Goal: Transaction & Acquisition: Purchase product/service

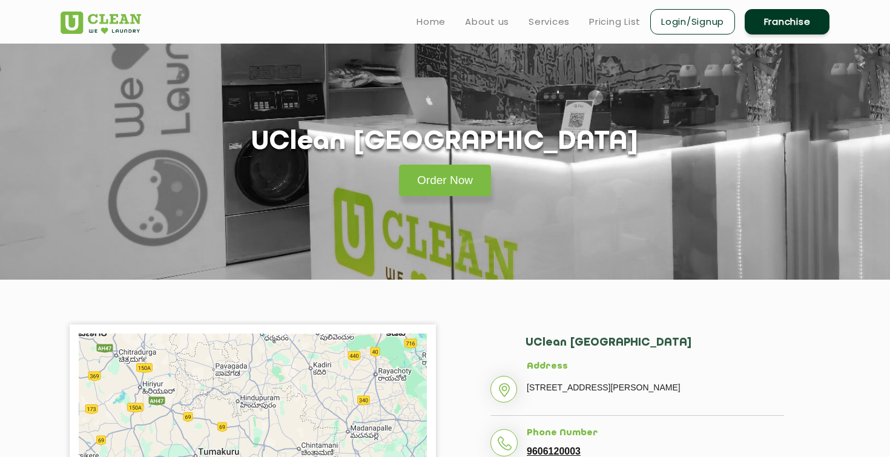
click at [687, 21] on link "Login/Signup" at bounding box center [692, 21] width 85 height 25
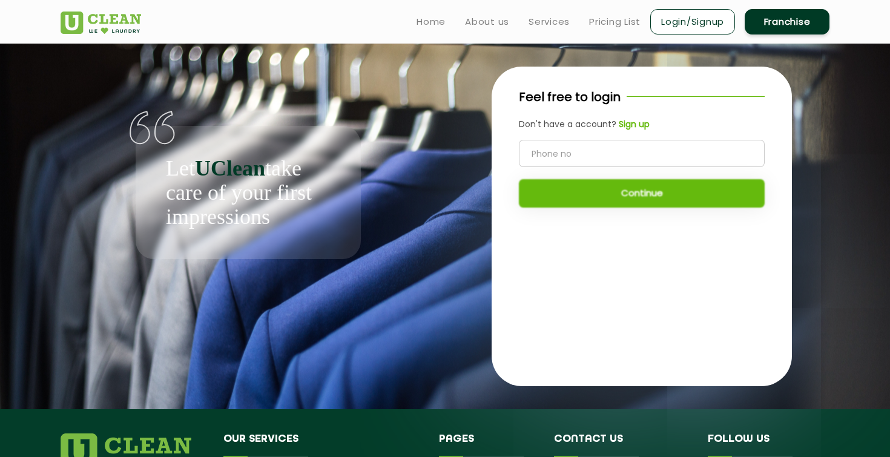
click at [563, 148] on input "tel" at bounding box center [642, 153] width 246 height 27
type input "9566892980"
click at [665, 193] on button "Continue" at bounding box center [642, 193] width 246 height 28
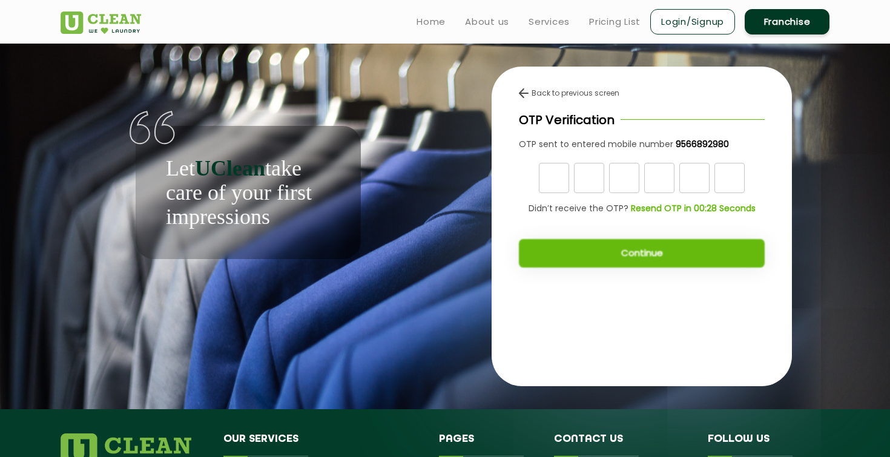
click at [555, 177] on input "text" at bounding box center [554, 178] width 30 height 30
type input "3"
type input "1"
type input "2"
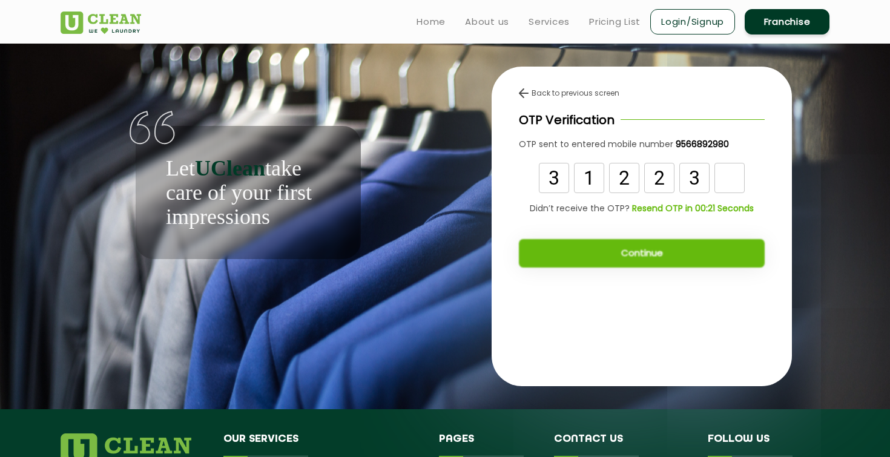
type input "3"
type input "8"
click at [608, 251] on button "Continue" at bounding box center [642, 253] width 246 height 28
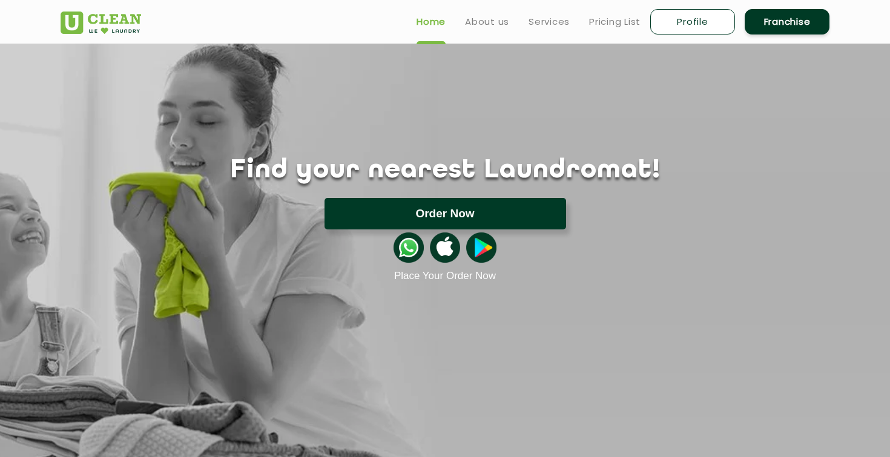
click at [467, 209] on button "Order Now" at bounding box center [446, 213] width 242 height 31
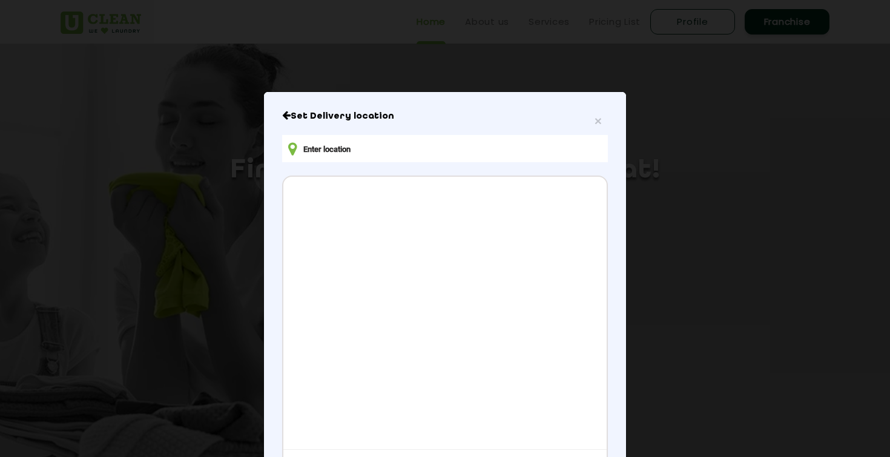
scroll to position [56, 0]
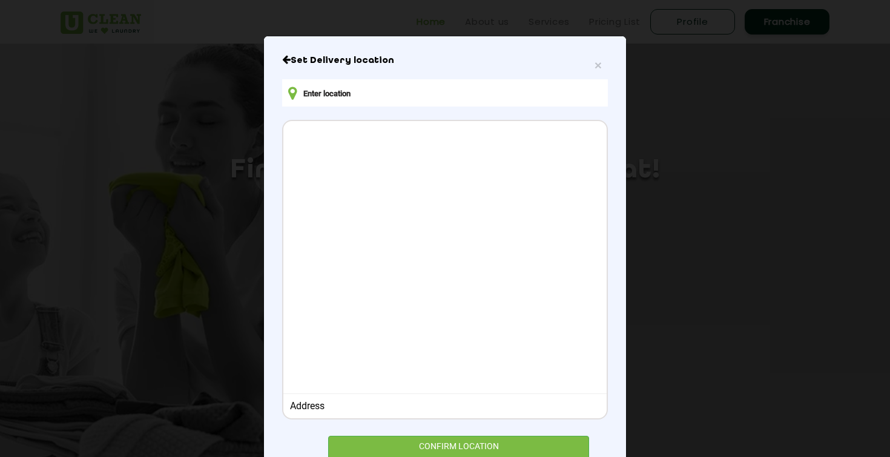
click at [408, 93] on input "text" at bounding box center [445, 92] width 326 height 27
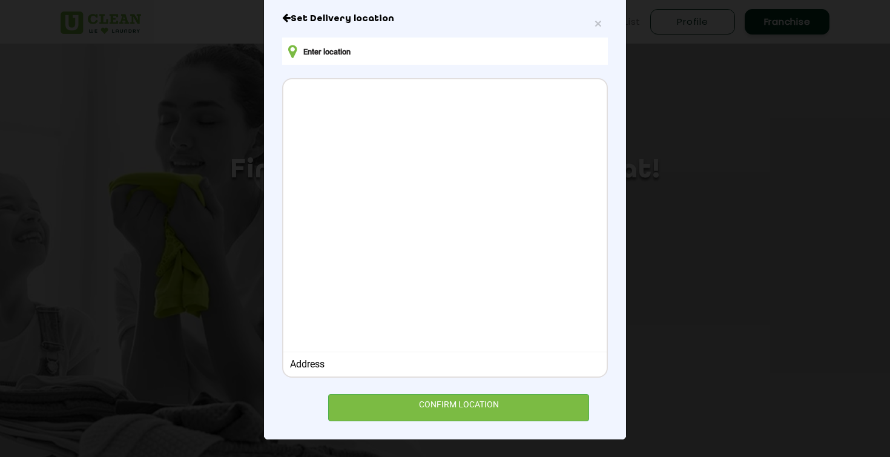
scroll to position [95, 0]
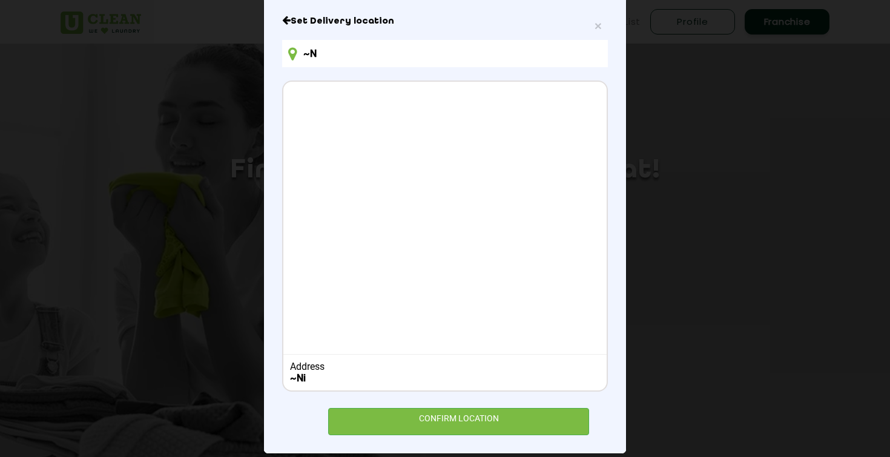
type input "~"
click at [410, 54] on input "Nikoo Home" at bounding box center [445, 53] width 326 height 27
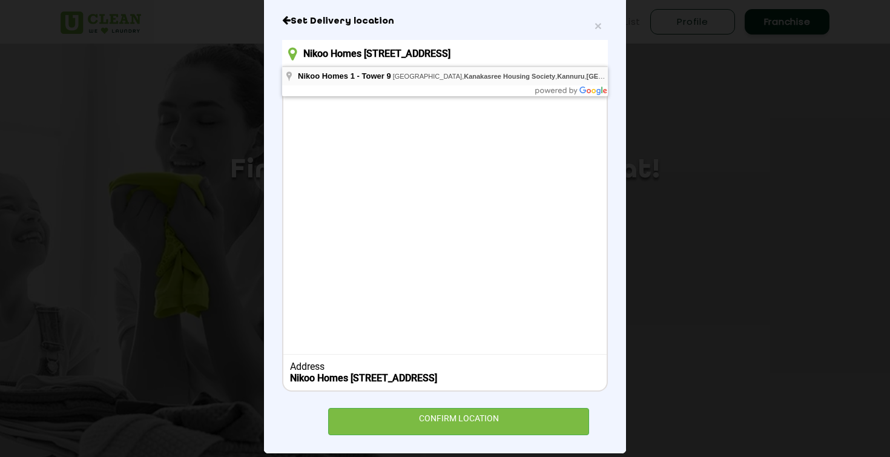
type input "Nikoo Homes [STREET_ADDRESS]"
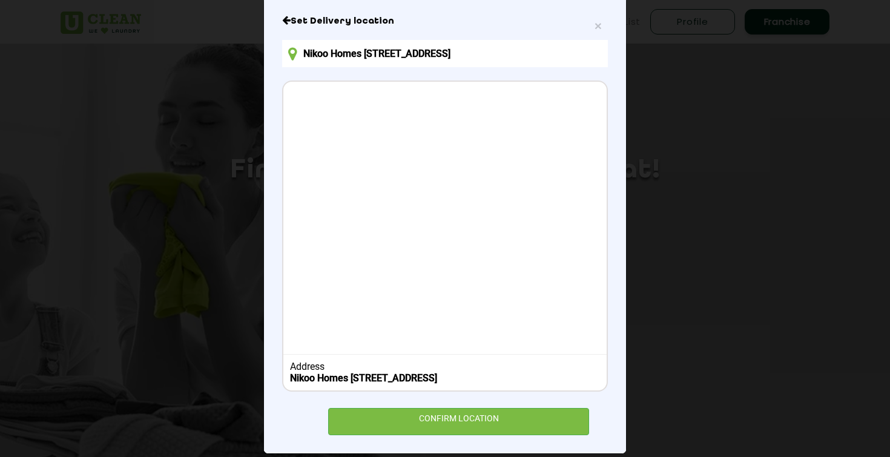
click at [384, 199] on div at bounding box center [444, 216] width 323 height 269
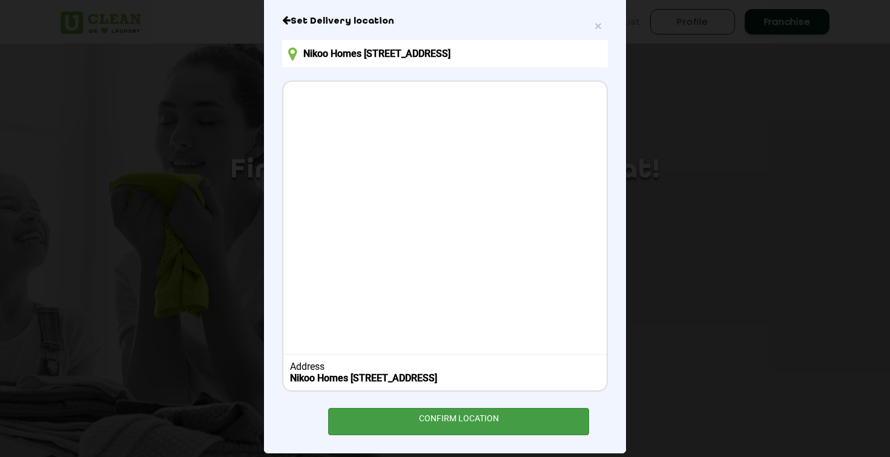
click at [432, 435] on div "CONFIRM LOCATION" at bounding box center [458, 421] width 261 height 27
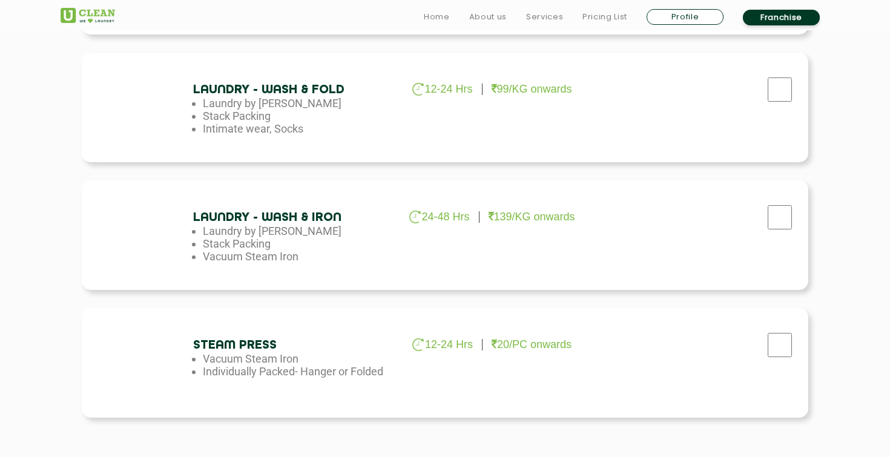
scroll to position [682, 0]
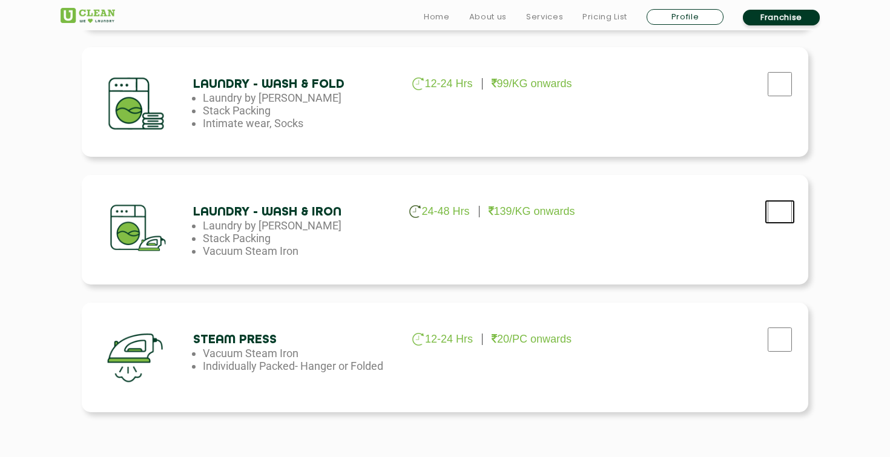
checkbox input "true"
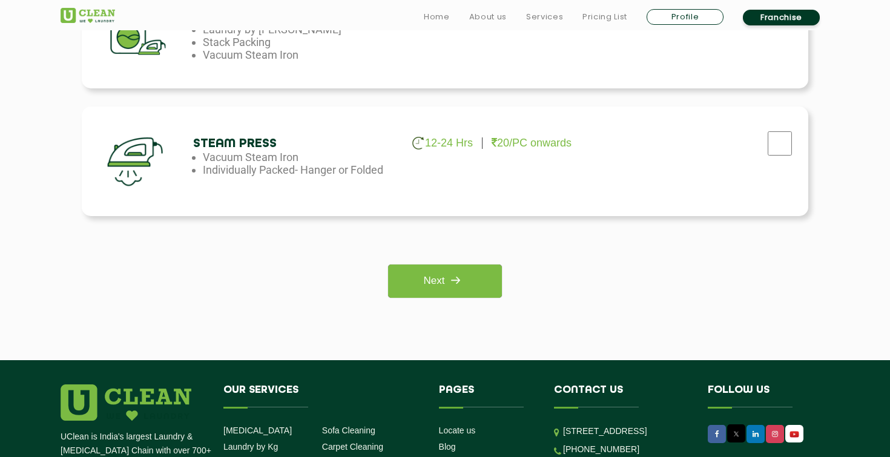
scroll to position [930, 0]
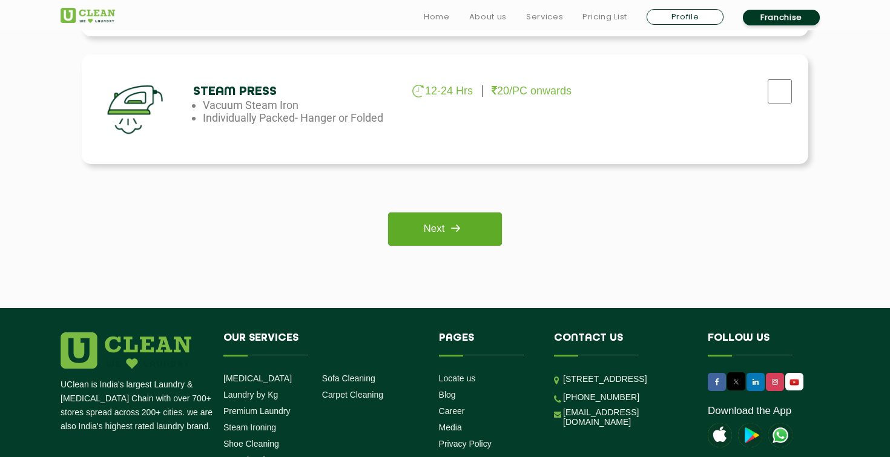
click at [432, 230] on link "Next" at bounding box center [444, 229] width 113 height 33
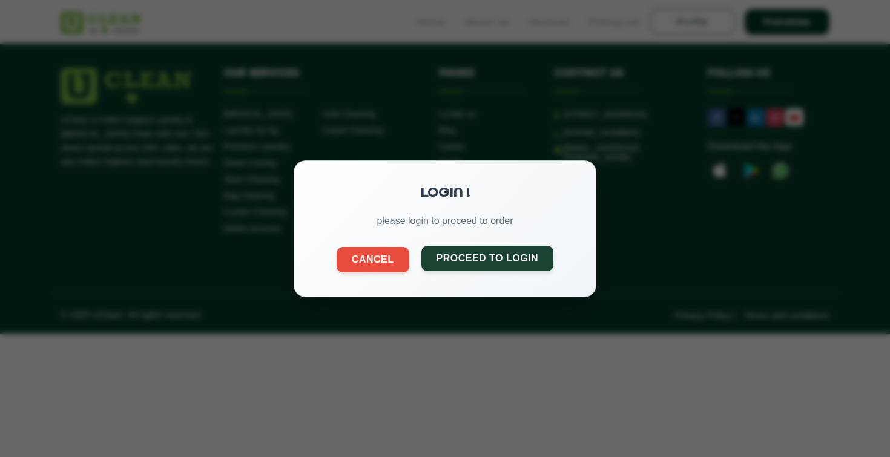
click at [492, 257] on button "Proceed to Login" at bounding box center [487, 257] width 133 height 25
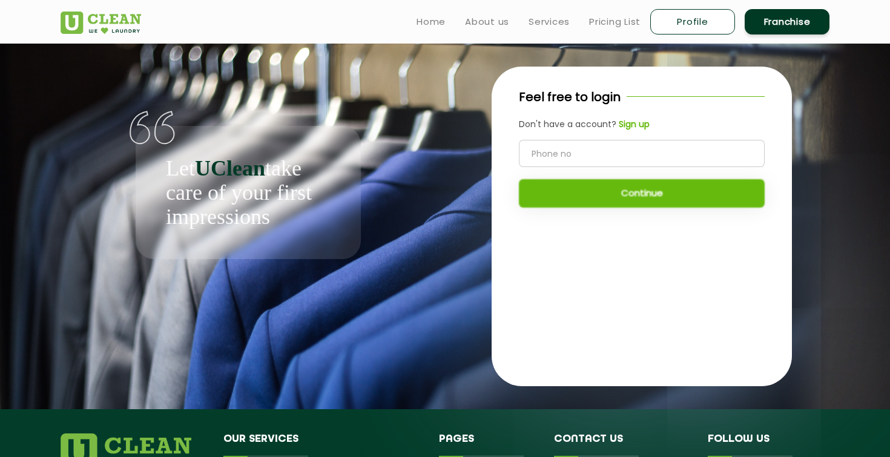
click at [572, 154] on input "tel" at bounding box center [642, 153] width 246 height 27
type input "9566892980"
click at [633, 201] on button "Continue" at bounding box center [642, 193] width 246 height 28
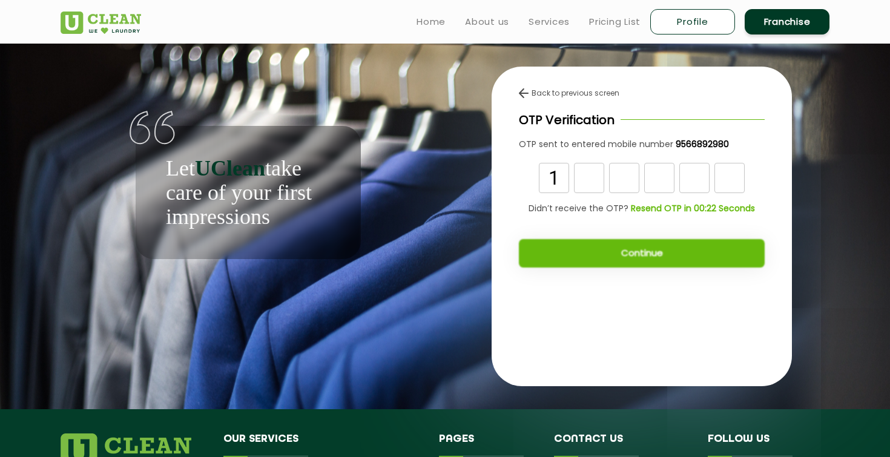
type input "1"
type input "4"
type input "2"
type input "9"
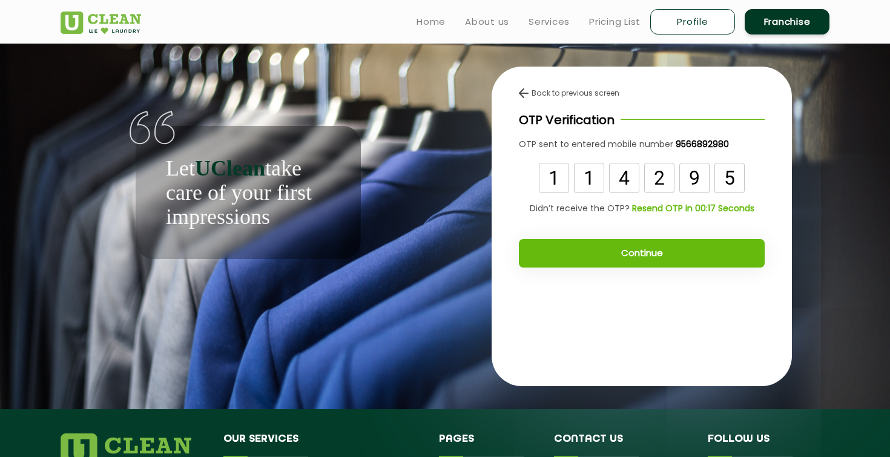
type input "5"
click at [638, 265] on button "Continue" at bounding box center [642, 253] width 246 height 28
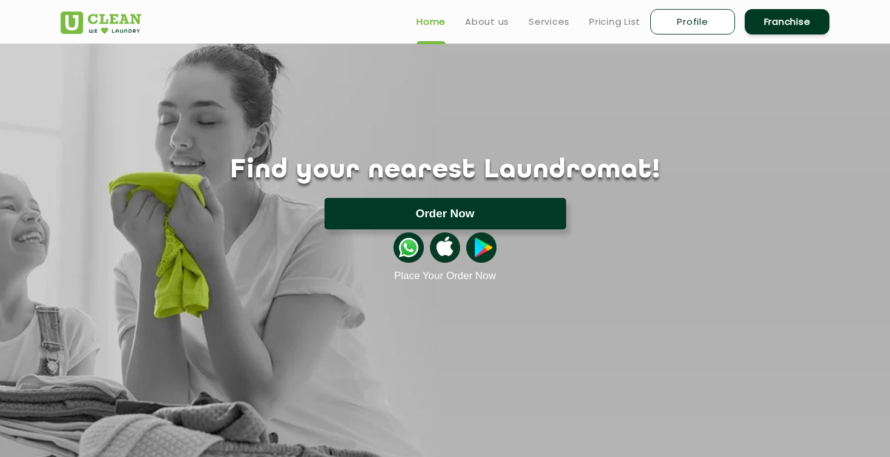
click at [516, 211] on button "Order Now" at bounding box center [446, 213] width 242 height 31
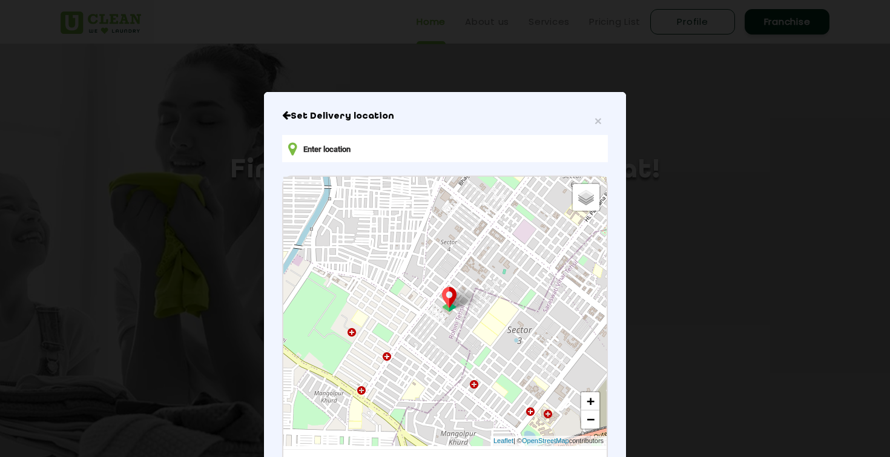
click at [417, 147] on input "text" at bounding box center [445, 148] width 326 height 27
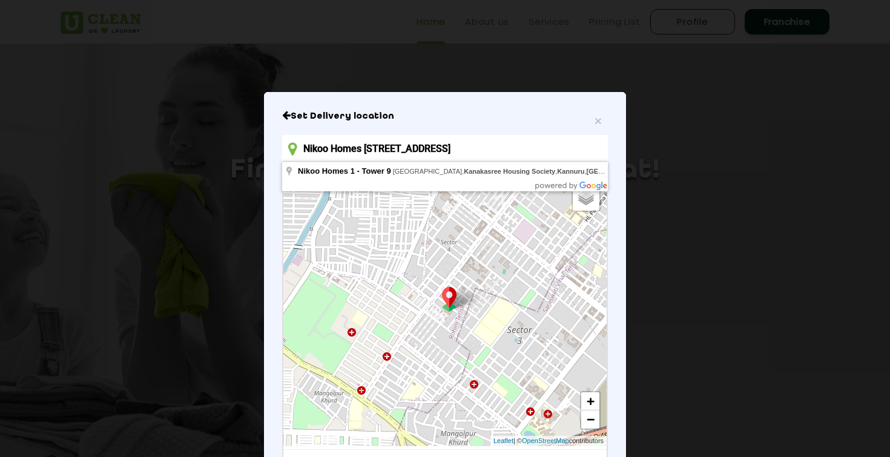
type input "Nikoo Homes [STREET_ADDRESS]"
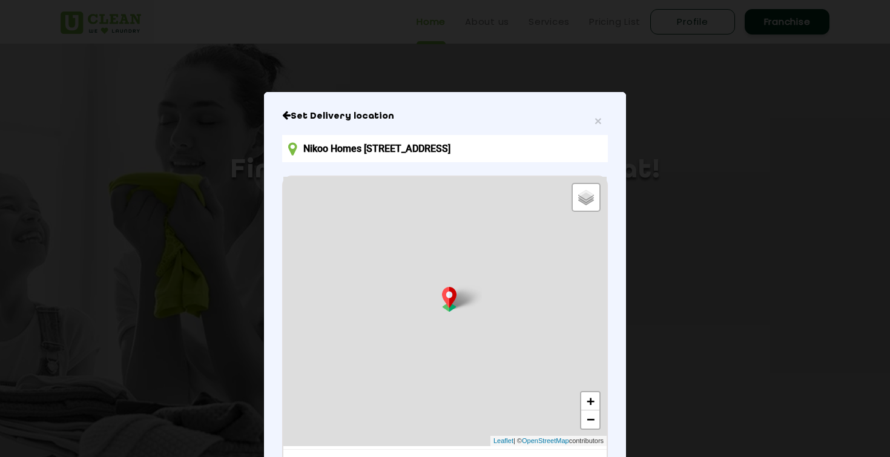
drag, startPoint x: 519, startPoint y: 119, endPoint x: 527, endPoint y: 86, distance: 33.6
click at [527, 86] on div "× Set Delivery location Nikoo Homes [STREET_ADDRESS] Housing Society, [GEOGRAPH…" at bounding box center [445, 228] width 890 height 457
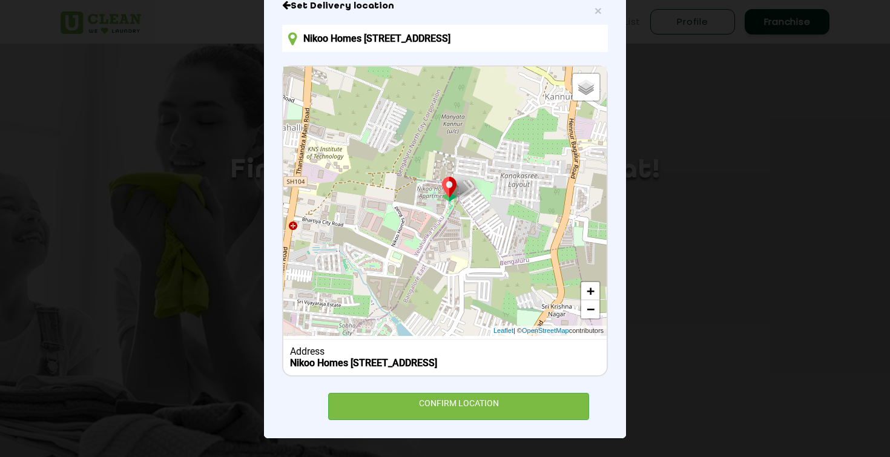
scroll to position [120, 0]
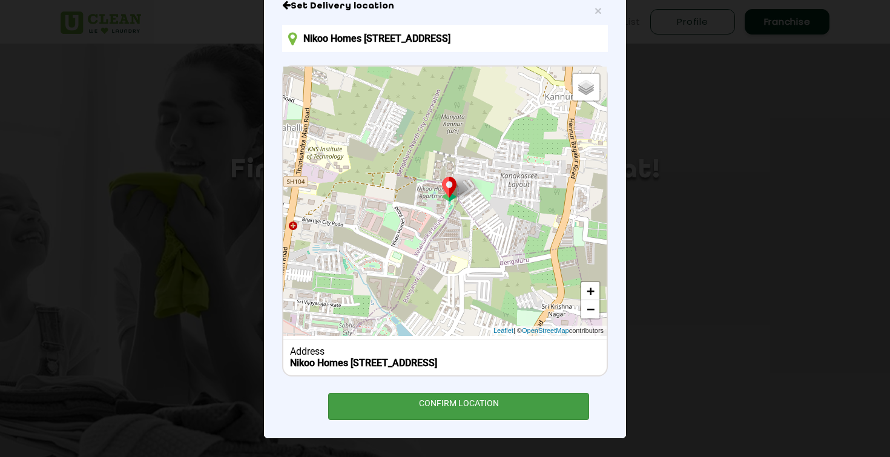
click at [434, 409] on div "CONFIRM LOCATION" at bounding box center [458, 406] width 261 height 27
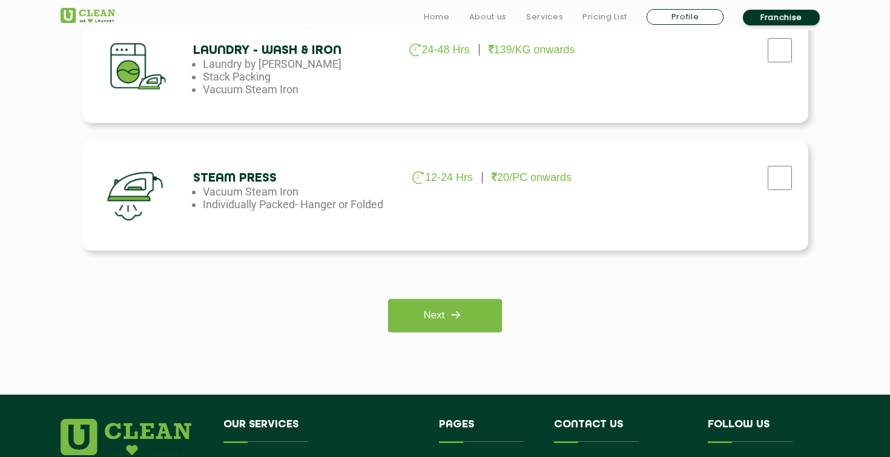
scroll to position [845, 0]
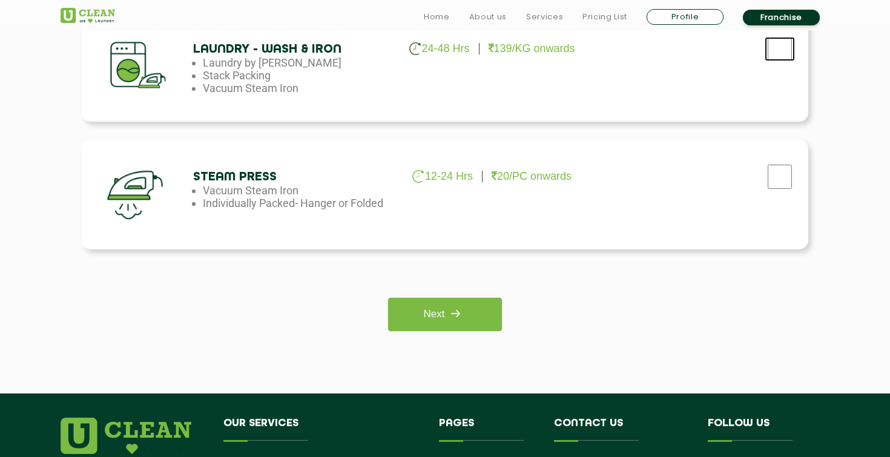
checkbox input "true"
click at [465, 315] on img at bounding box center [455, 314] width 22 height 22
